Goal: Find specific page/section: Find specific page/section

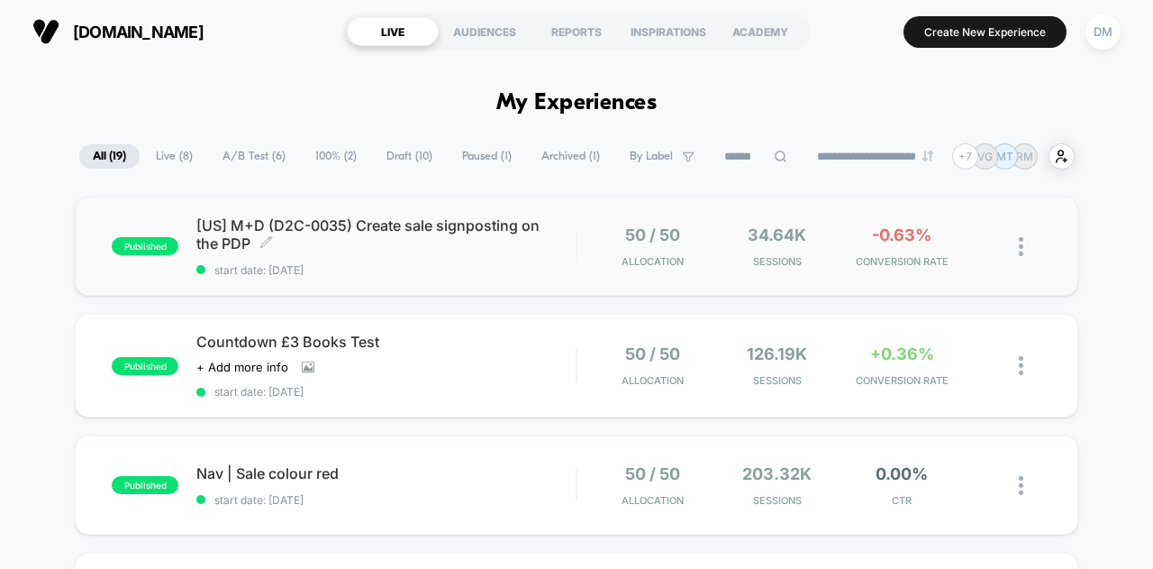
click at [478, 252] on div "[US] M+D (D2C-0035) Create sale signposting on the PDP Click to edit experience…" at bounding box center [385, 246] width 379 height 60
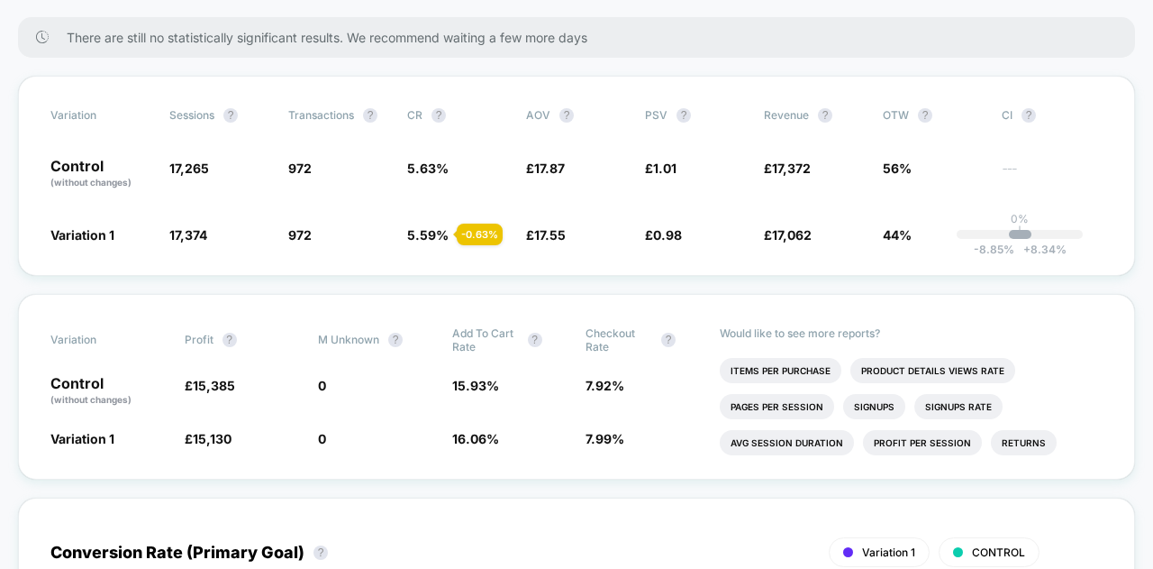
scroll to position [301, 0]
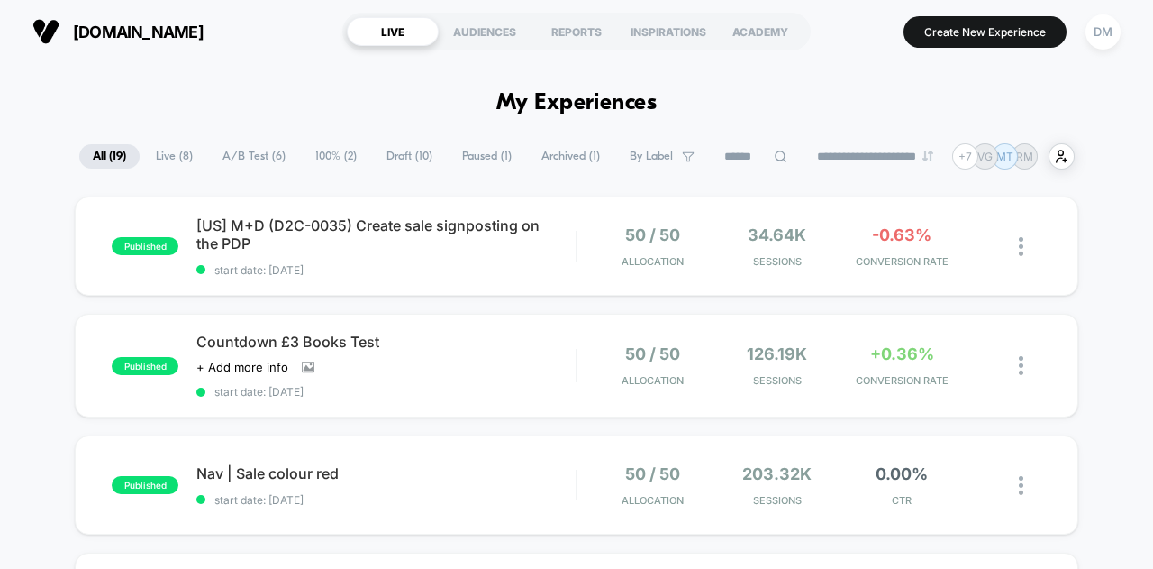
scroll to position [50, 0]
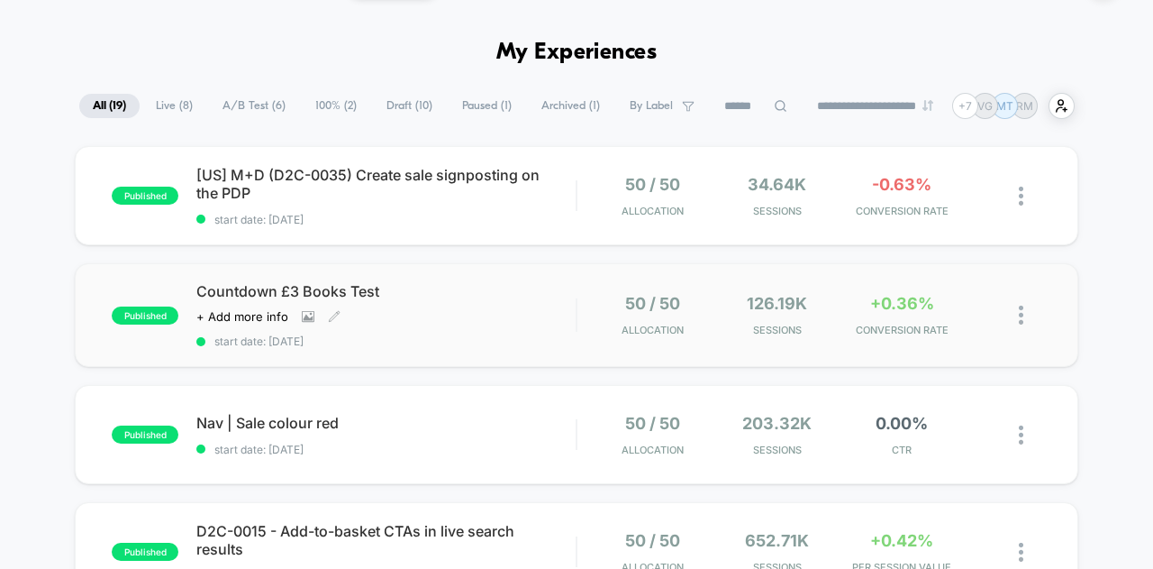
click at [451, 315] on div "Click to view images Click to edit experience details + Add more info" at bounding box center [329, 316] width 266 height 14
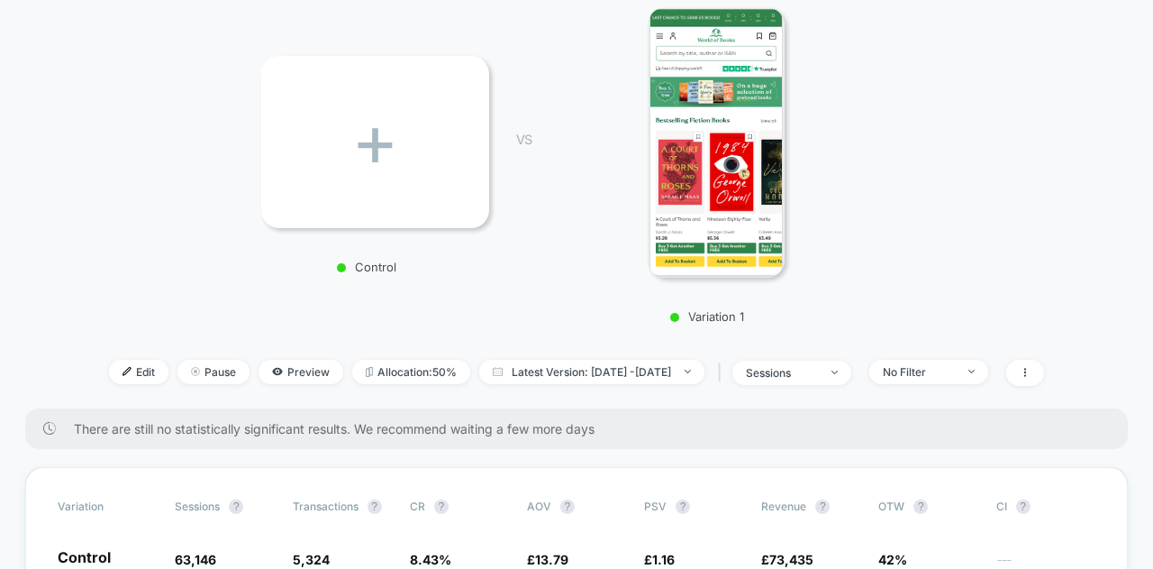
scroll to position [313, 0]
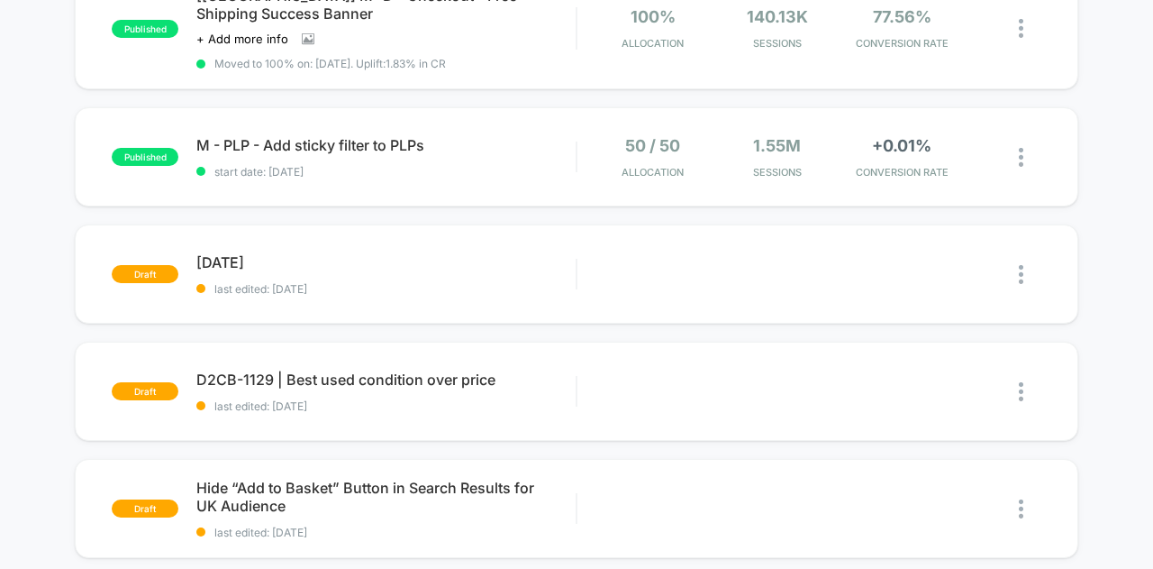
scroll to position [1067, 0]
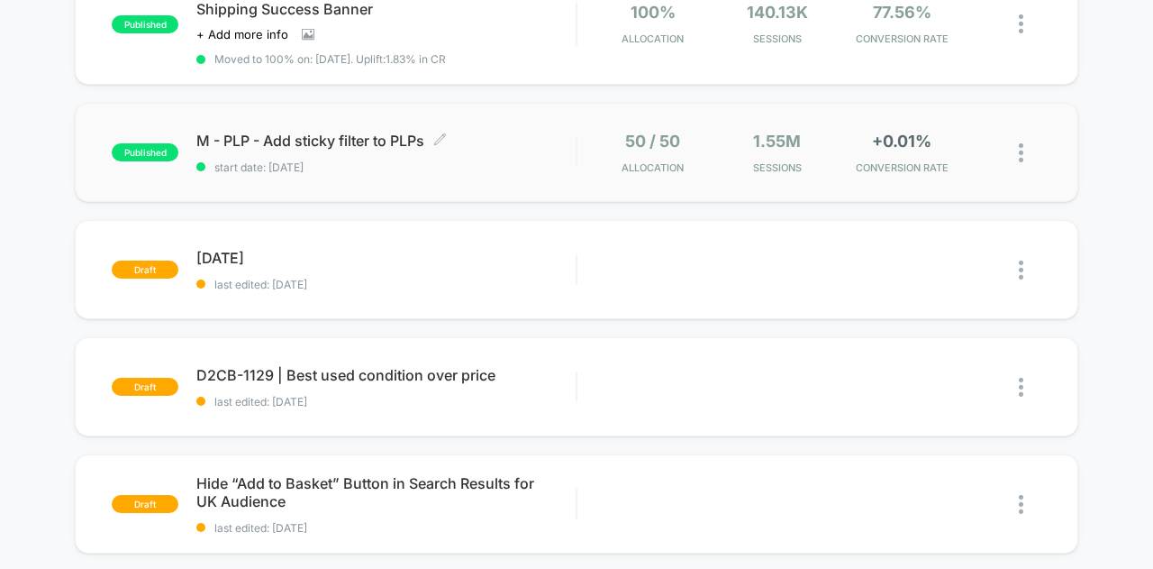
click at [539, 138] on span "M - PLP - Add sticky filter to PLPs Click to edit experience details" at bounding box center [385, 141] width 379 height 18
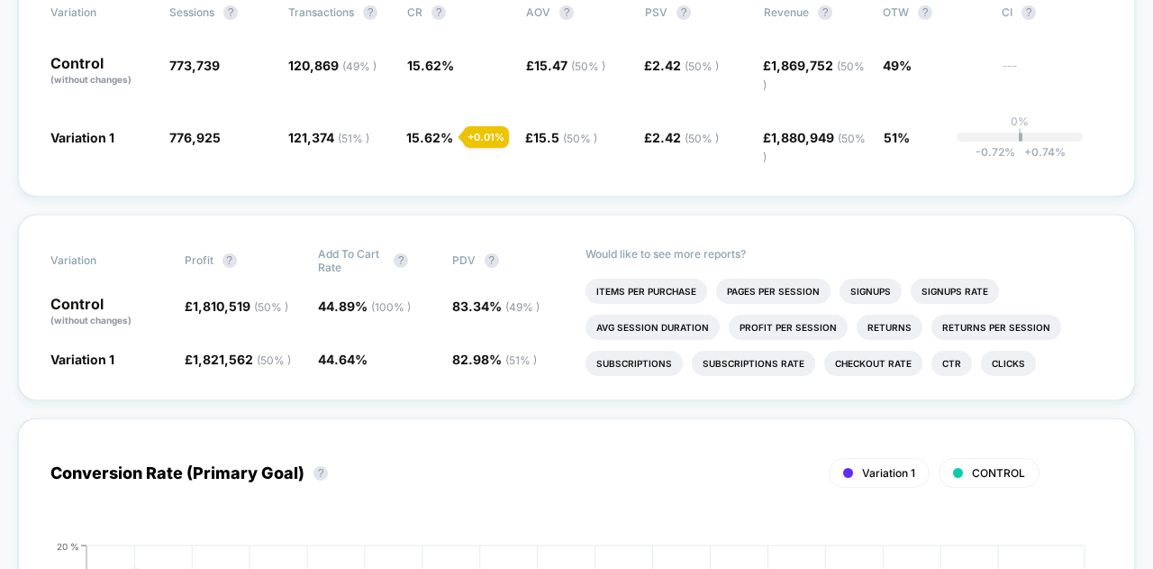
scroll to position [392, 0]
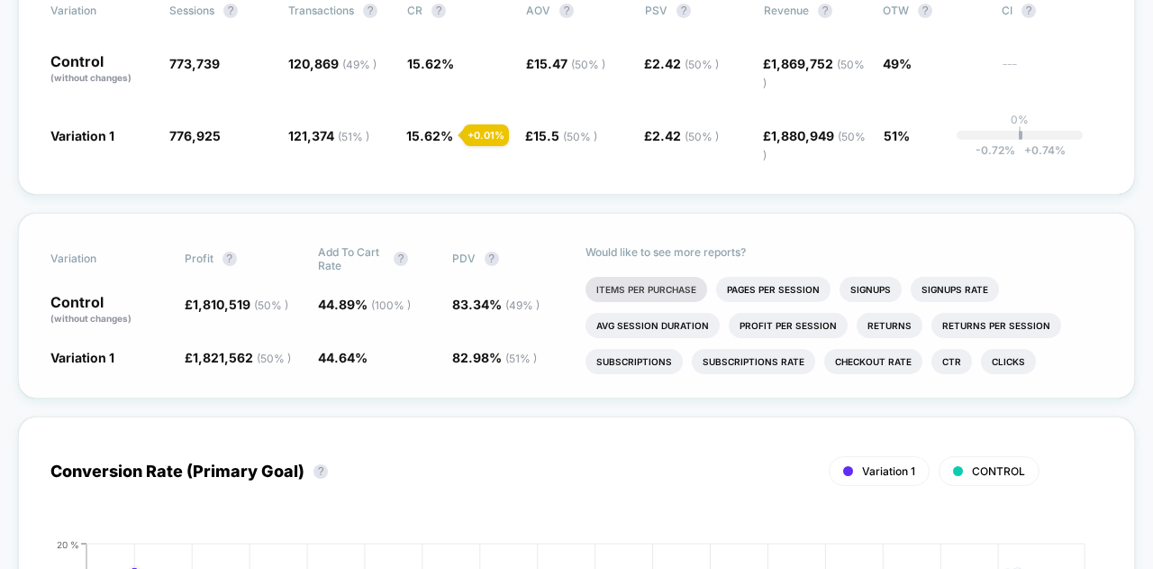
click at [624, 277] on li "Items Per Purchase" at bounding box center [647, 289] width 122 height 25
